Goal: Information Seeking & Learning: Learn about a topic

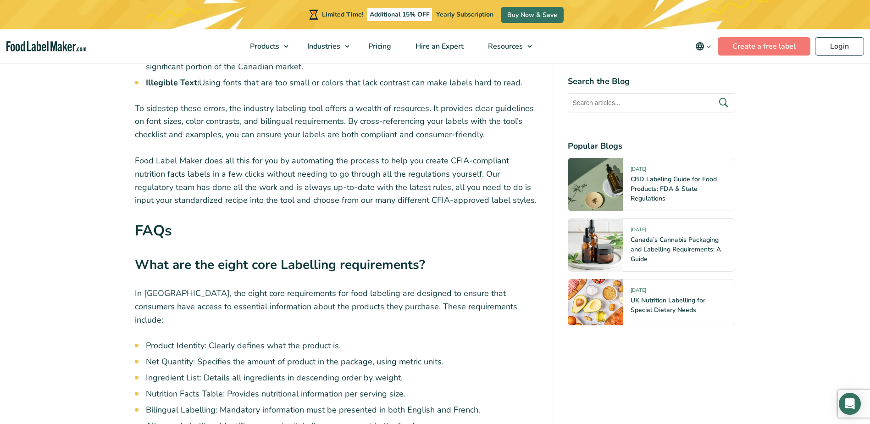
scroll to position [2155, 0]
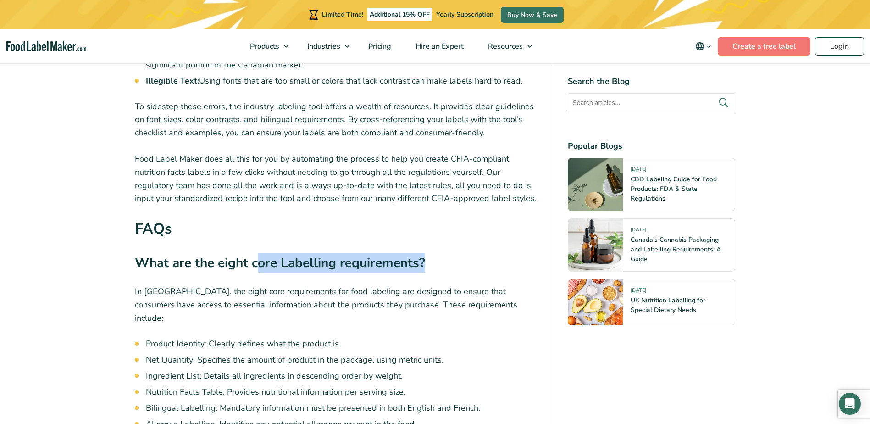
drag, startPoint x: 258, startPoint y: 212, endPoint x: 440, endPoint y: 212, distance: 182.1
click at [440, 253] on h3 "What are the eight core Labelling requirements?" at bounding box center [337, 265] width 404 height 24
drag, startPoint x: 440, startPoint y: 212, endPoint x: 381, endPoint y: 235, distance: 62.9
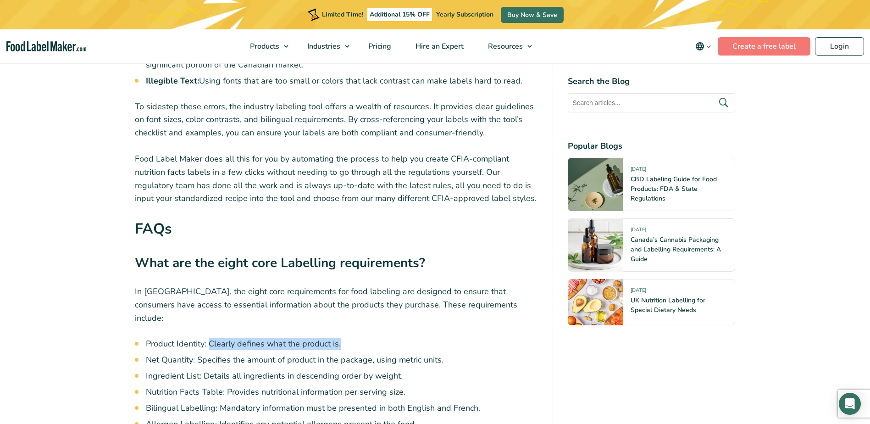
drag, startPoint x: 208, startPoint y: 280, endPoint x: 347, endPoint y: 283, distance: 139.0
click at [347, 338] on li "Product Identity: Clearly defines what the product is." at bounding box center [342, 344] width 393 height 12
drag, startPoint x: 347, startPoint y: 283, endPoint x: 218, endPoint y: 299, distance: 129.9
click at [219, 354] on li "Net Quantity: Specifies the amount of product in the package, using metric unit…" at bounding box center [342, 360] width 393 height 12
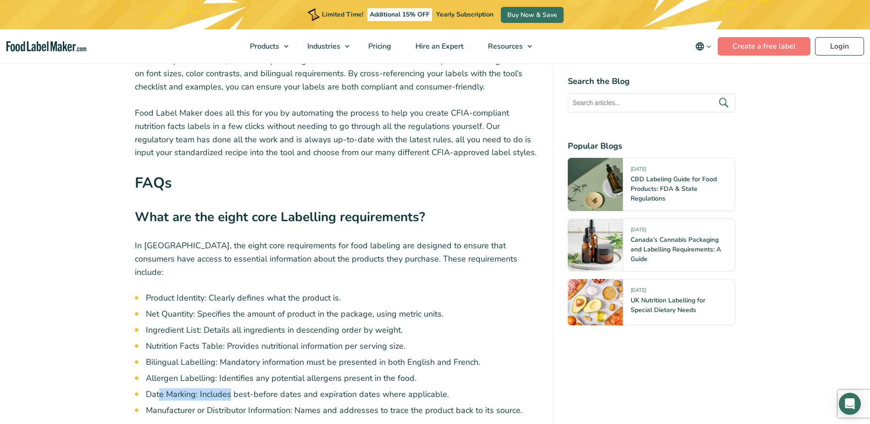
drag, startPoint x: 161, startPoint y: 335, endPoint x: 230, endPoint y: 331, distance: 69.4
click at [230, 388] on li "Date Marking: Includes best-before dates and expiration dates where applicable." at bounding box center [342, 394] width 393 height 12
drag, startPoint x: 193, startPoint y: 355, endPoint x: 291, endPoint y: 353, distance: 98.2
click at [291, 404] on li "Manufacturer or Distributor Information: Names and addresses to trace the produ…" at bounding box center [342, 410] width 393 height 12
drag, startPoint x: 291, startPoint y: 353, endPoint x: 292, endPoint y: 374, distance: 20.7
